Goal: Transaction & Acquisition: Book appointment/travel/reservation

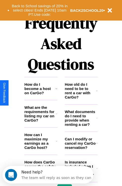
scroll to position [607, 0]
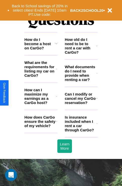
click at [81, 105] on h3 "Can I modify or cancel my CarGo reservation?" at bounding box center [80, 98] width 31 height 13
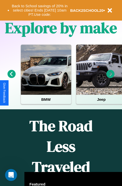
scroll to position [77, 0]
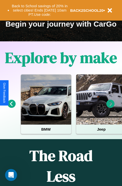
click at [110, 107] on icon at bounding box center [110, 104] width 8 height 8
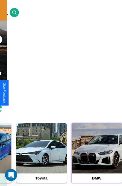
click at [96, 156] on div at bounding box center [96, 148] width 50 height 50
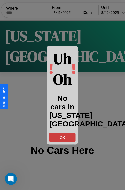
click at [63, 137] on button "OK" at bounding box center [63, 136] width 26 height 9
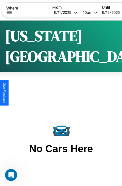
click at [31, 12] on input "text" at bounding box center [27, 13] width 43 height 4
type input "*********"
click at [72, 12] on div "8 / 11 / 2025" at bounding box center [64, 12] width 20 height 5
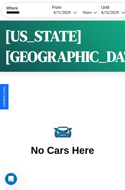
select select "*"
select select "****"
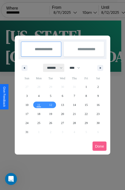
click at [53, 68] on select "******* ******** ***** ***** *** **** **** ****** ********* ******* ******** **…" at bounding box center [53, 68] width 21 height 8
select select "*"
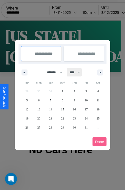
click at [77, 72] on select "**** **** **** **** **** **** **** **** **** **** **** **** **** **** **** ****…" at bounding box center [74, 72] width 15 height 8
select select "****"
click at [74, 118] on span "22" at bounding box center [74, 118] width 3 height 9
type input "**********"
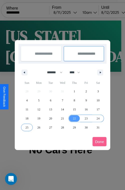
click at [27, 127] on span "25" at bounding box center [27, 127] width 3 height 9
type input "**********"
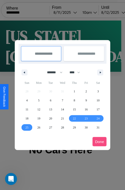
click at [100, 141] on button "Done" at bounding box center [100, 141] width 14 height 9
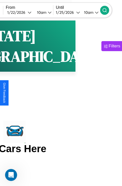
click at [107, 10] on icon at bounding box center [104, 10] width 5 height 5
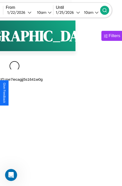
scroll to position [0, 45]
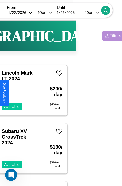
click at [109, 36] on div "Filters" at bounding box center [115, 35] width 12 height 5
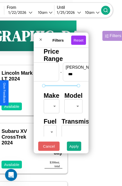
scroll to position [41, 0]
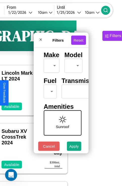
click at [49, 90] on body "CarGo Where ********* From 1 / 22 / 2026 10am Until 1 / 25 / 2026 10am Become a…" at bounding box center [16, 103] width 122 height 207
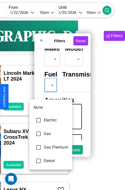
type input "********"
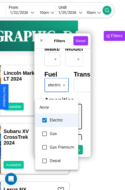
click at [57, 92] on div at bounding box center [62, 95] width 125 height 190
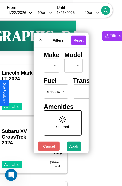
scroll to position [0, 31]
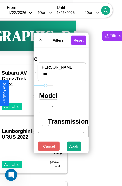
type input "***"
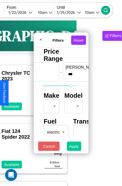
type input "*"
click at [74, 147] on button "Apply" at bounding box center [74, 146] width 15 height 9
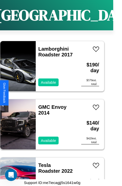
scroll to position [7401, 0]
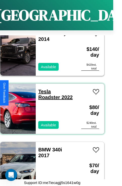
click at [43, 89] on link "Tesla Roadster 2022" at bounding box center [55, 94] width 34 height 11
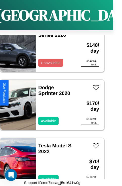
scroll to position [3797, 0]
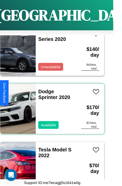
click at [50, 106] on div "Dodge Sprinter 2020 Available" at bounding box center [56, 109] width 40 height 50
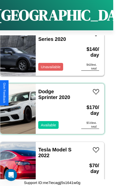
click at [50, 106] on div "Dodge Sprinter 2020 Available" at bounding box center [56, 109] width 40 height 50
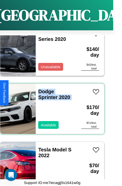
click at [50, 106] on div "Dodge Sprinter 2020 Available" at bounding box center [56, 109] width 40 height 50
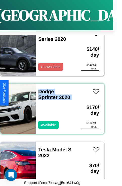
click at [50, 106] on div "Dodge Sprinter 2020 Available" at bounding box center [56, 109] width 40 height 50
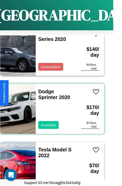
click at [50, 106] on div "Dodge Sprinter 2020 Available" at bounding box center [56, 109] width 40 height 50
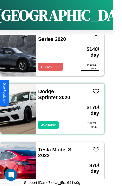
click at [50, 106] on div "Dodge Sprinter 2020 Available" at bounding box center [56, 109] width 40 height 50
click at [44, 89] on link "Dodge Sprinter 2020" at bounding box center [54, 94] width 32 height 11
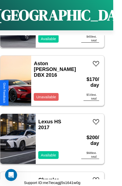
scroll to position [6820, 0]
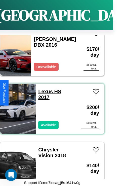
click at [44, 89] on link "Lexus HS 2017" at bounding box center [49, 94] width 23 height 11
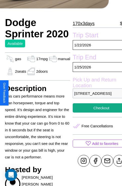
scroll to position [94, 17]
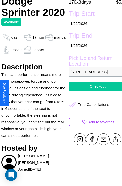
click at [93, 91] on button "Checkout" at bounding box center [97, 86] width 57 height 9
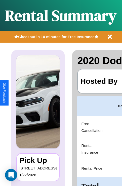
scroll to position [0, 95]
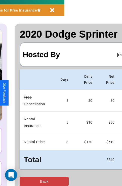
click at [24, 181] on button "Back" at bounding box center [44, 181] width 49 height 9
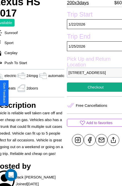
scroll to position [125, 24]
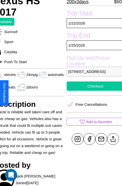
click at [93, 91] on button "Checkout" at bounding box center [94, 85] width 57 height 9
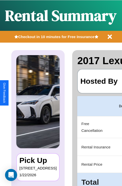
scroll to position [0, 95]
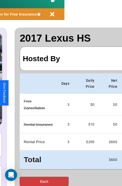
click at [24, 181] on button "Back" at bounding box center [44, 181] width 49 height 9
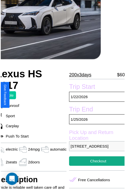
scroll to position [55, 24]
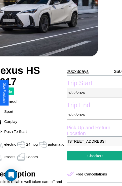
click at [93, 93] on p "[DATE]" at bounding box center [94, 93] width 57 height 10
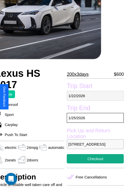
select select "*"
select select "****"
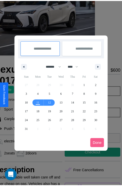
scroll to position [0, 24]
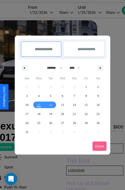
click at [48, 12] on div at bounding box center [62, 95] width 125 height 190
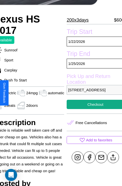
scroll to position [107, 24]
